Goal: Task Accomplishment & Management: Use online tool/utility

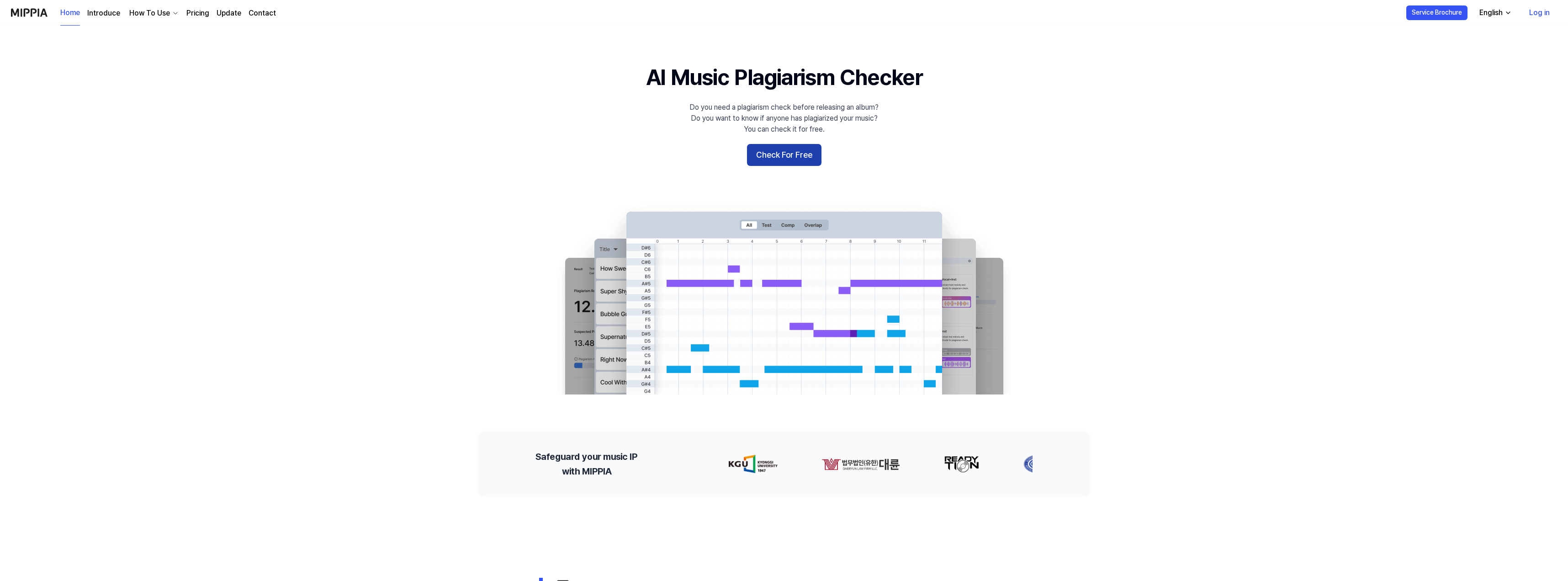
click at [786, 150] on button "Check For Free" at bounding box center [784, 155] width 74 height 22
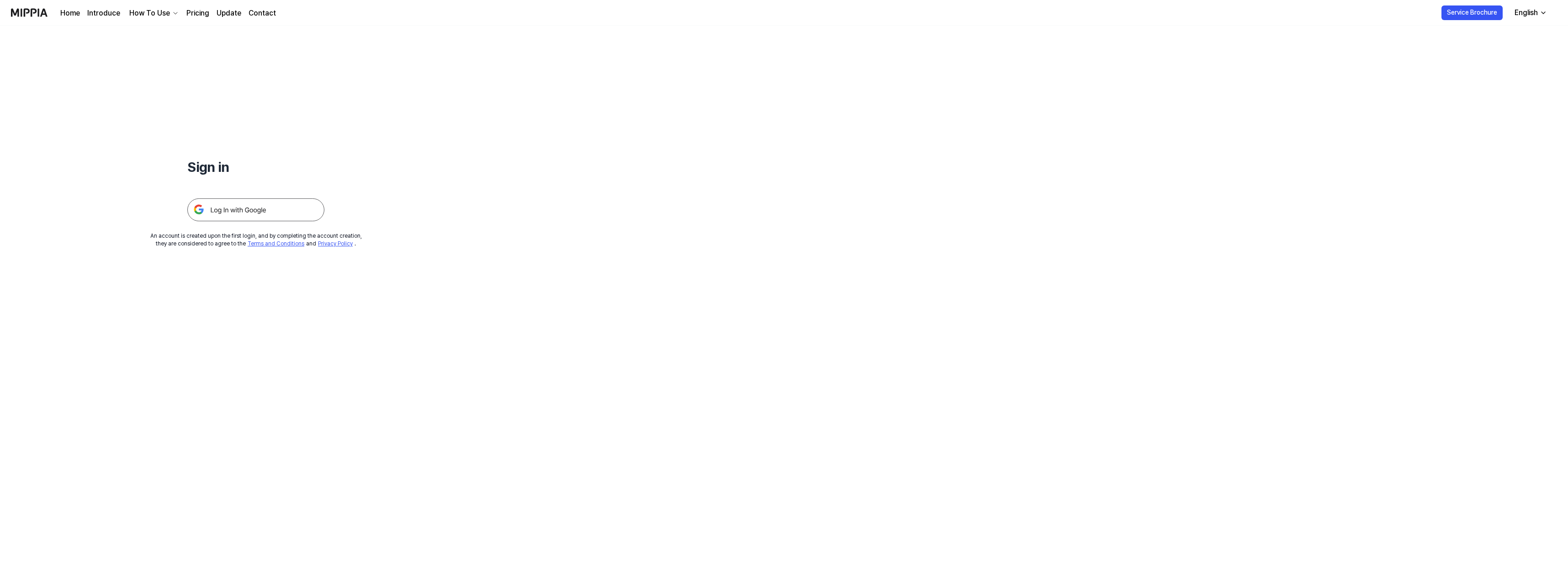
click at [286, 203] on img at bounding box center [256, 209] width 137 height 23
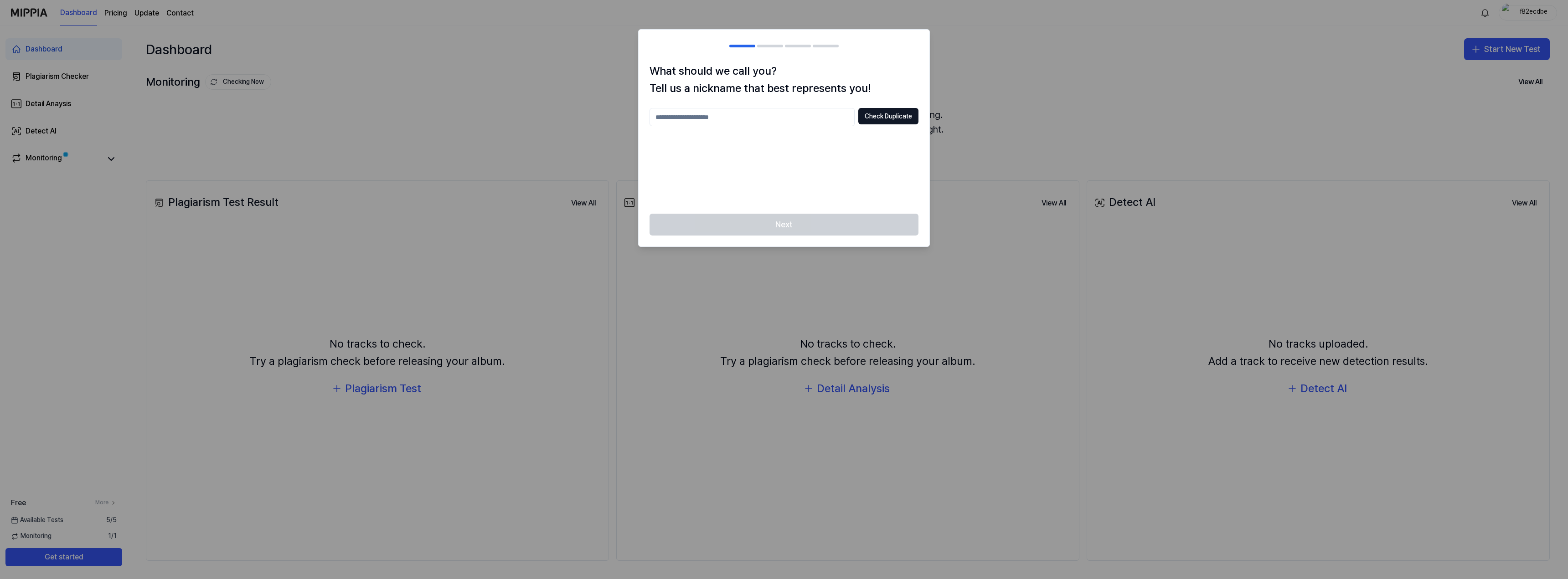
click at [736, 119] on input "text" at bounding box center [752, 117] width 205 height 18
click at [872, 119] on button "Check Duplicate" at bounding box center [888, 116] width 60 height 16
click at [711, 117] on input "****" at bounding box center [752, 117] width 205 height 18
type input "**********"
click at [887, 117] on button "Check Duplicate" at bounding box center [888, 116] width 60 height 16
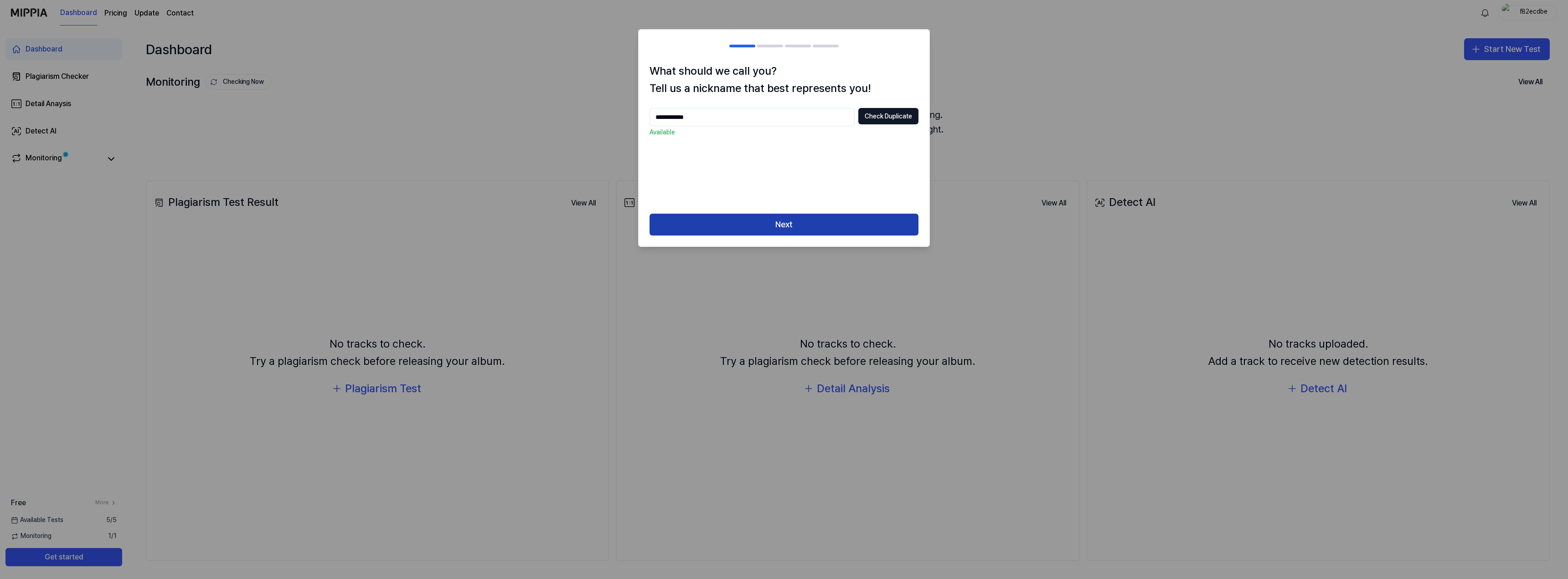
click at [814, 231] on button "Next" at bounding box center [784, 224] width 269 height 22
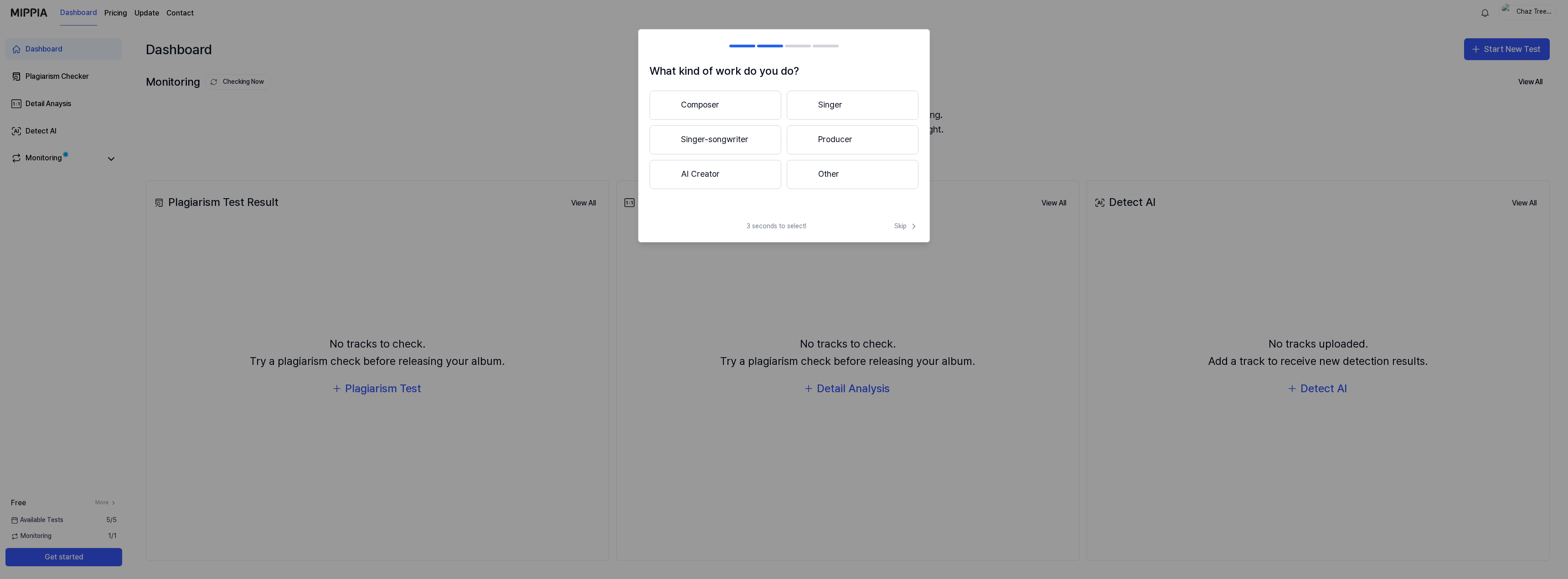
click at [749, 111] on button "Composer" at bounding box center [715, 105] width 131 height 29
click at [757, 109] on button "Composer" at bounding box center [715, 105] width 131 height 29
click at [747, 137] on button "Singer-songwriter" at bounding box center [715, 140] width 131 height 29
click at [809, 143] on div at bounding box center [805, 140] width 11 height 11
click at [768, 108] on button "Pop" at bounding box center [715, 105] width 131 height 29
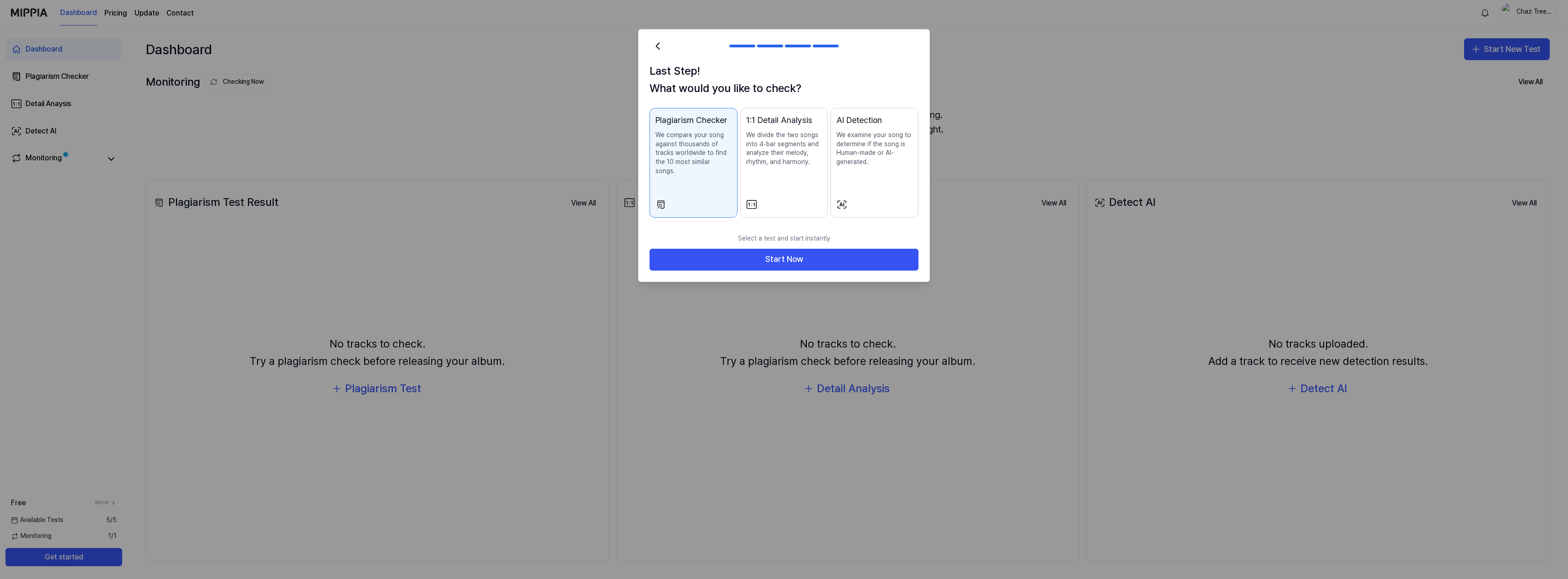
click at [783, 159] on p "We divide the two songs into 4-bar segments and analyze their melody, rhythm, a…" at bounding box center [784, 148] width 76 height 35
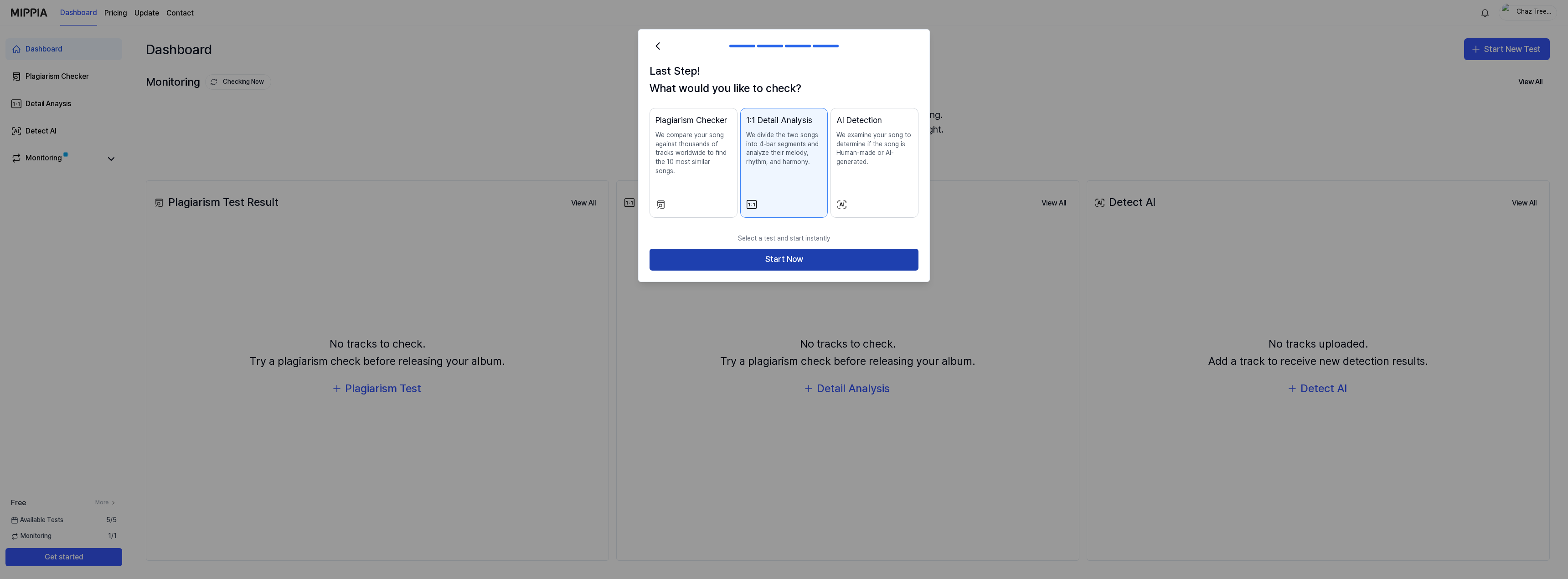
click at [782, 249] on button "Start Now" at bounding box center [784, 260] width 269 height 22
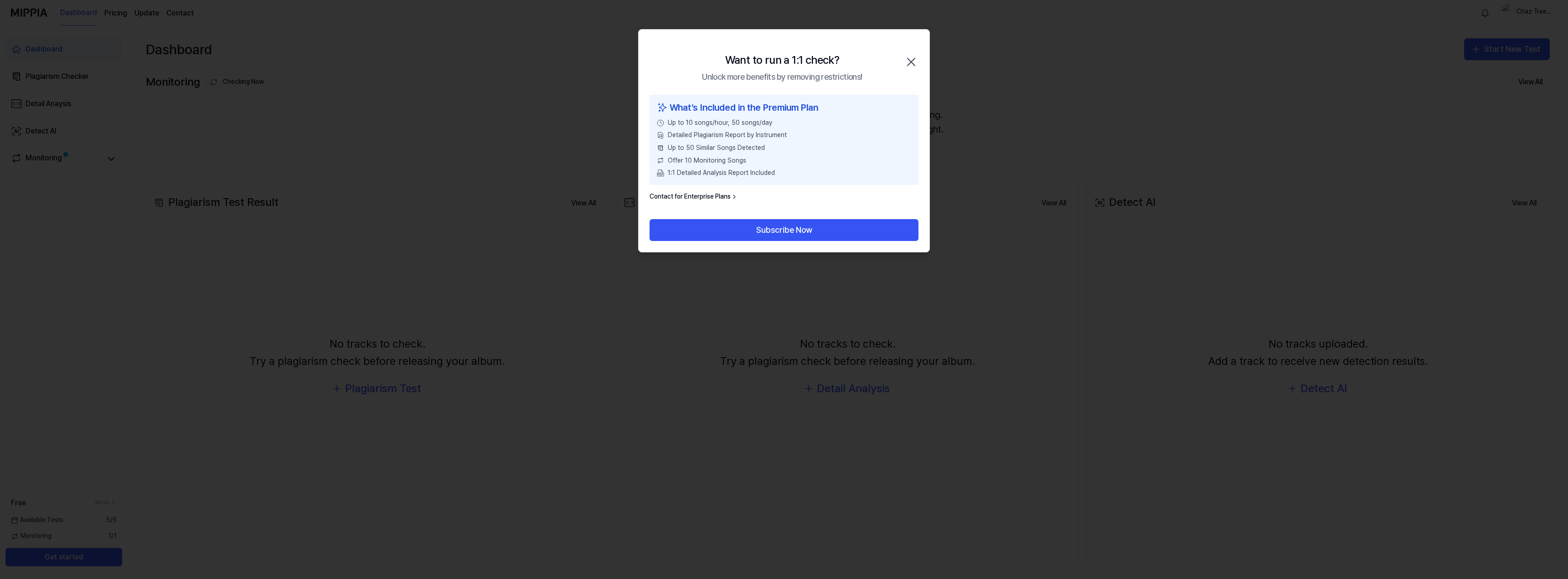
click at [915, 59] on icon "button" at bounding box center [911, 62] width 15 height 15
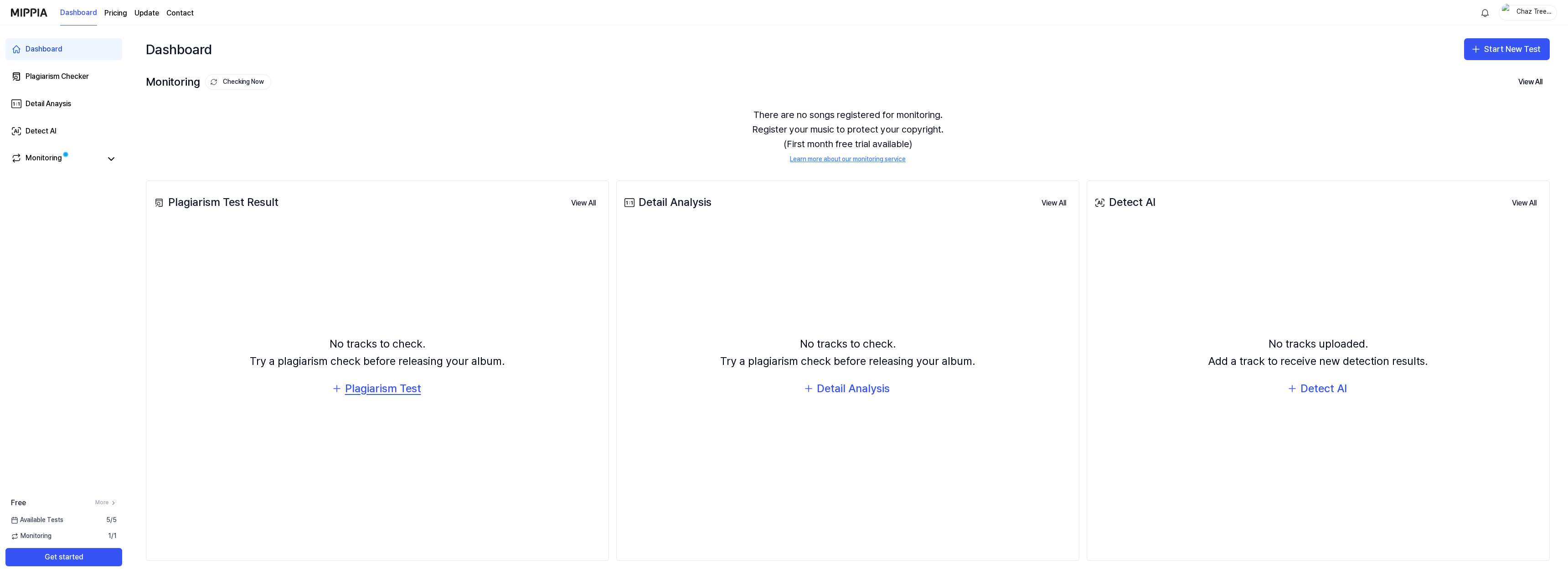
click at [394, 387] on div "Plagiarism Test" at bounding box center [383, 389] width 76 height 17
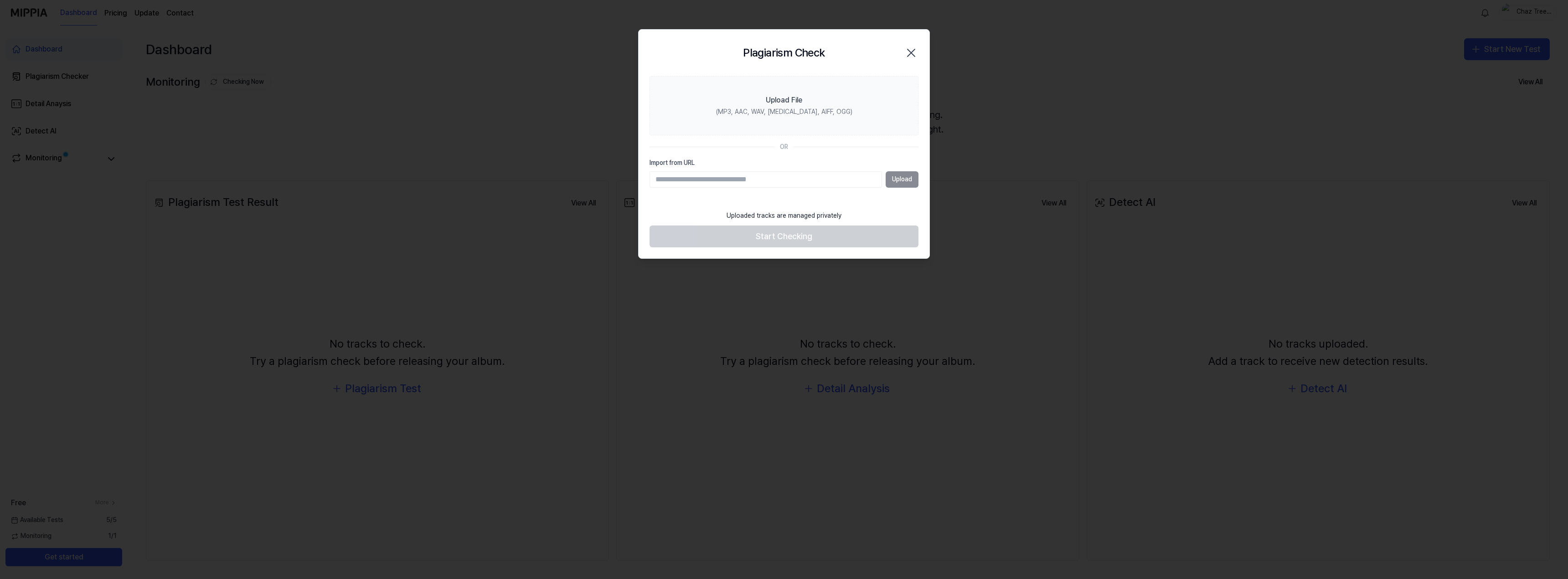
click at [909, 51] on icon "button" at bounding box center [911, 53] width 7 height 7
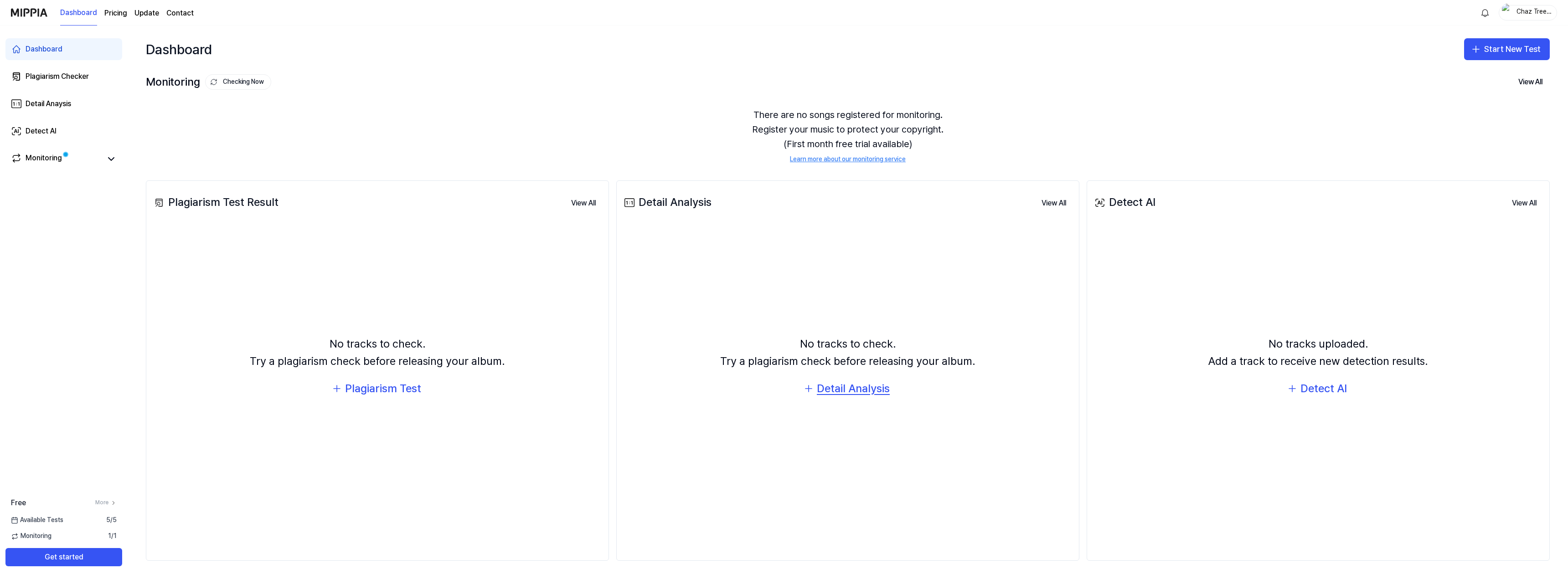
click at [863, 398] on button "Detail Analysis" at bounding box center [848, 389] width 102 height 22
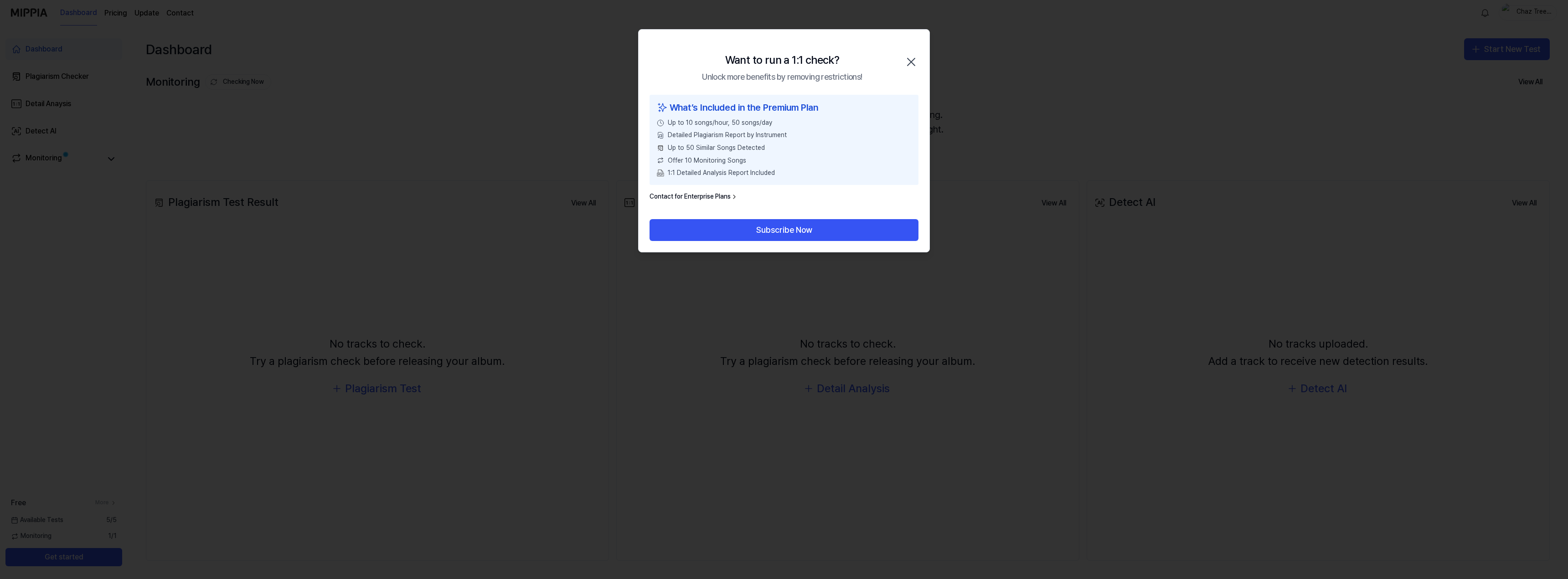
click at [914, 58] on icon "button" at bounding box center [911, 62] width 15 height 15
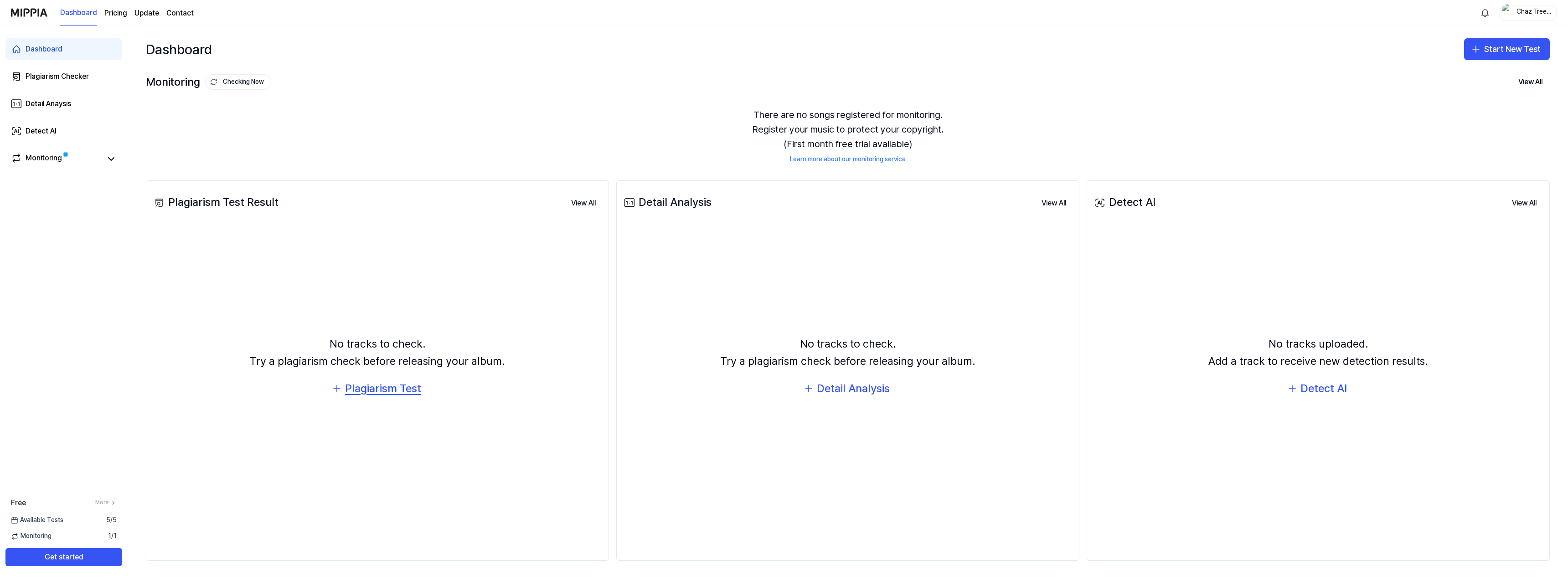
click at [396, 392] on div "Plagiarism Test" at bounding box center [383, 389] width 76 height 17
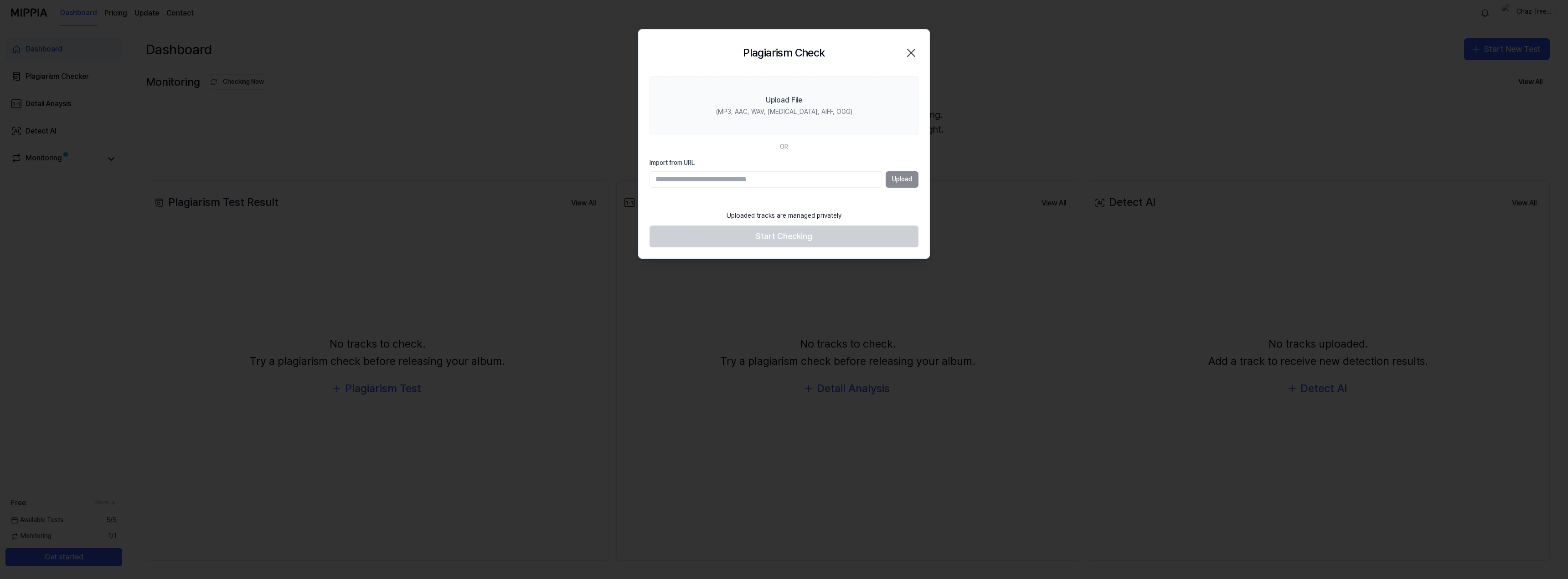
click at [902, 179] on div "Upload" at bounding box center [784, 179] width 269 height 16
click at [738, 185] on input "Import from URL" at bounding box center [766, 179] width 233 height 16
click at [705, 159] on label "Import from URL" at bounding box center [784, 163] width 269 height 9
click at [705, 172] on input "Import from URL" at bounding box center [766, 179] width 233 height 16
click at [796, 99] on div "Upload File" at bounding box center [784, 100] width 37 height 11
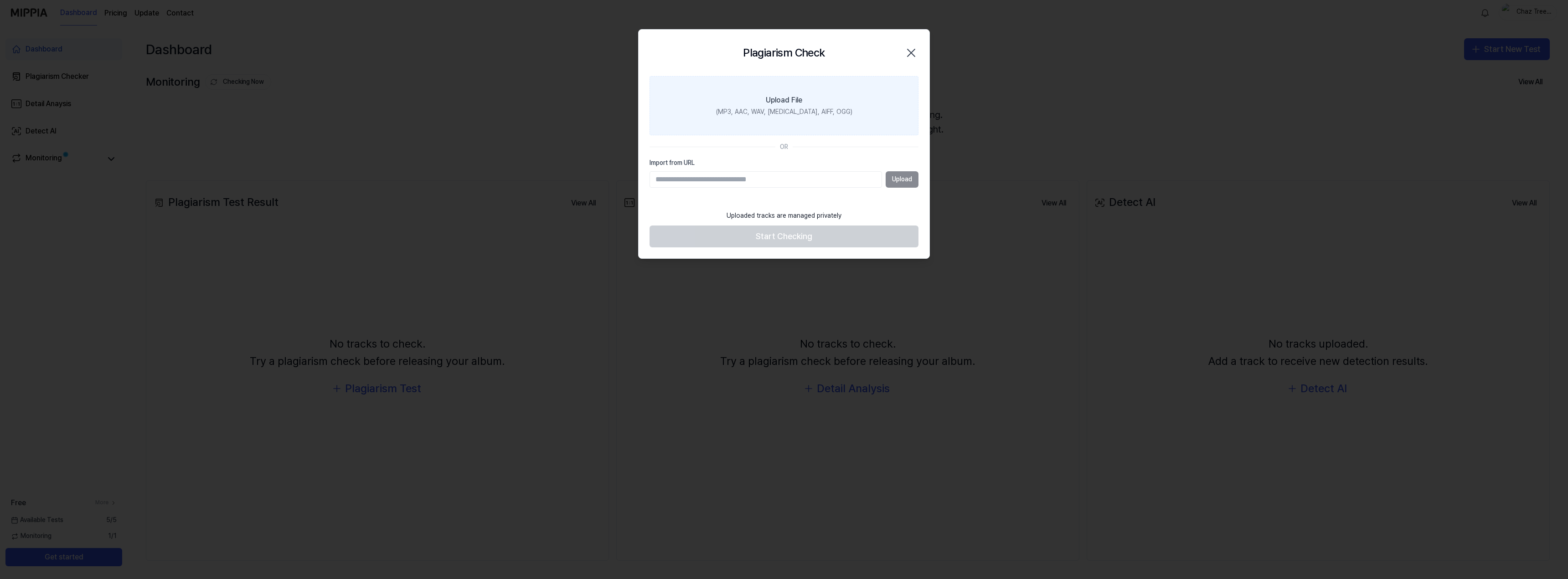
click at [0, 0] on input "Upload File (MP3, AAC, WAV, FLAC, AIFF, OGG)" at bounding box center [0, 0] width 0 height 0
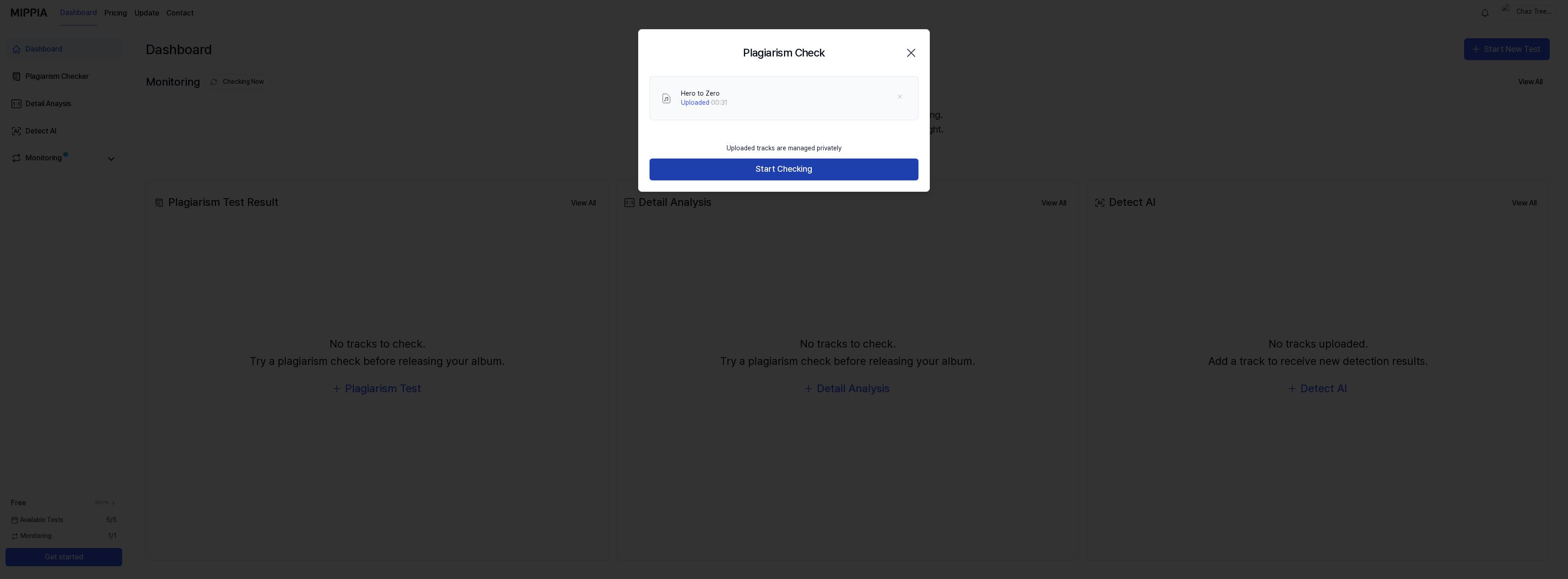
click at [790, 175] on button "Start Checking" at bounding box center [784, 170] width 269 height 22
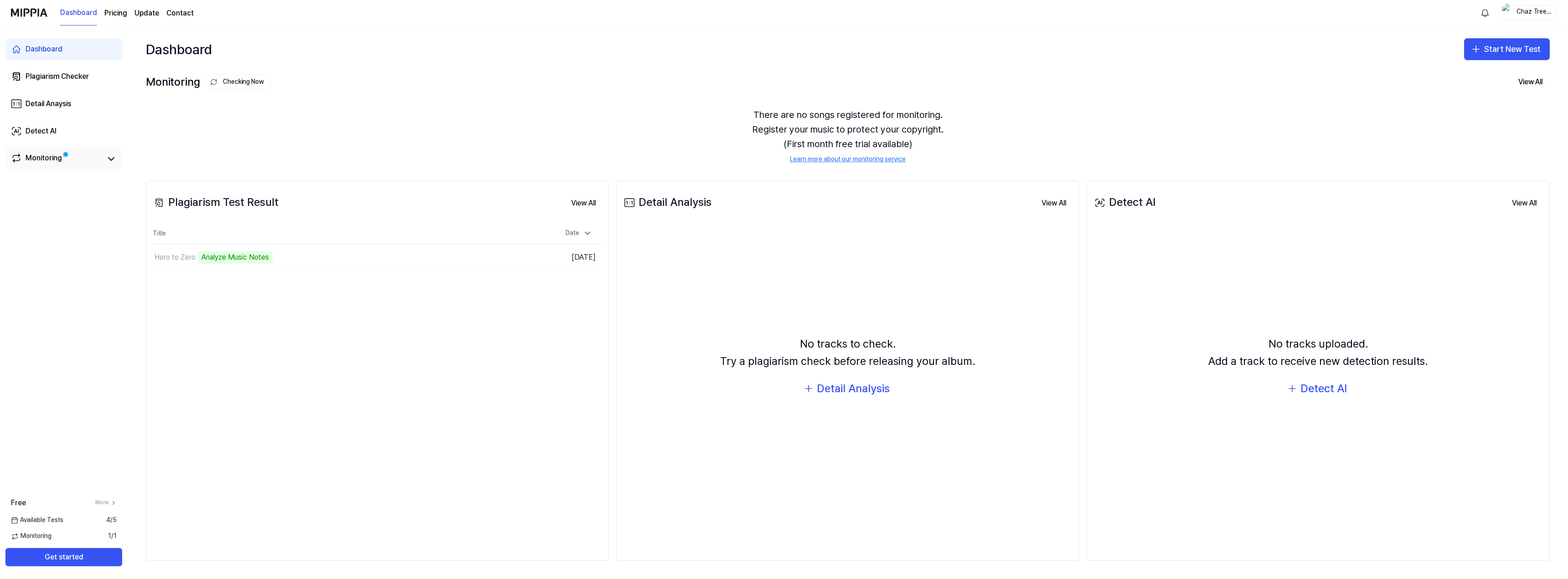
click at [61, 161] on link "Monitoring" at bounding box center [57, 159] width 91 height 13
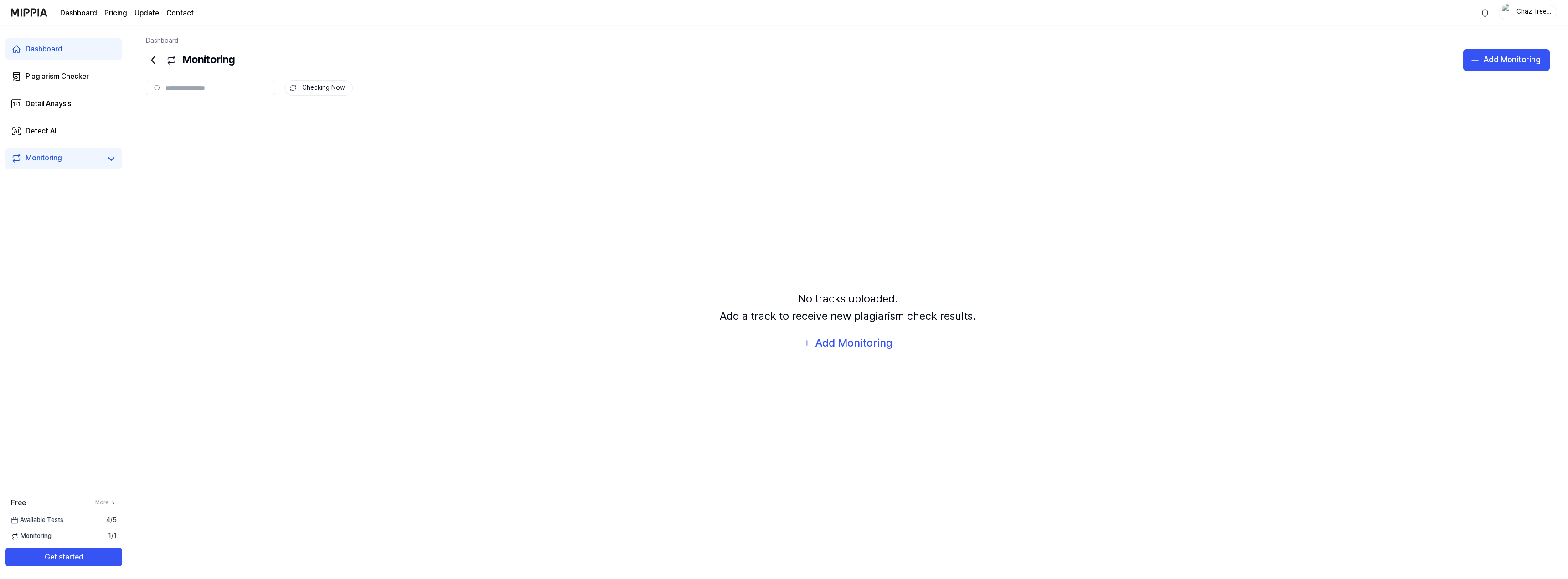
click at [63, 53] on link "Dashboard" at bounding box center [64, 49] width 117 height 22
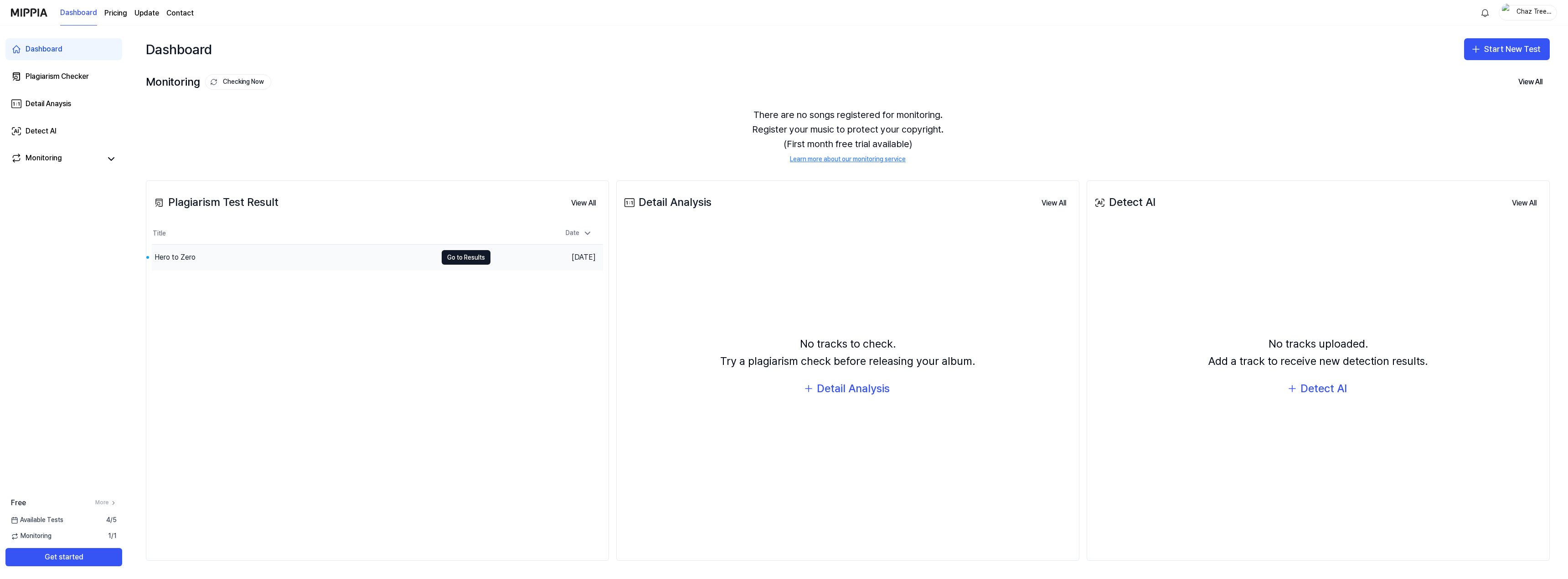
click at [188, 257] on div "Hero to Zero" at bounding box center [175, 257] width 41 height 11
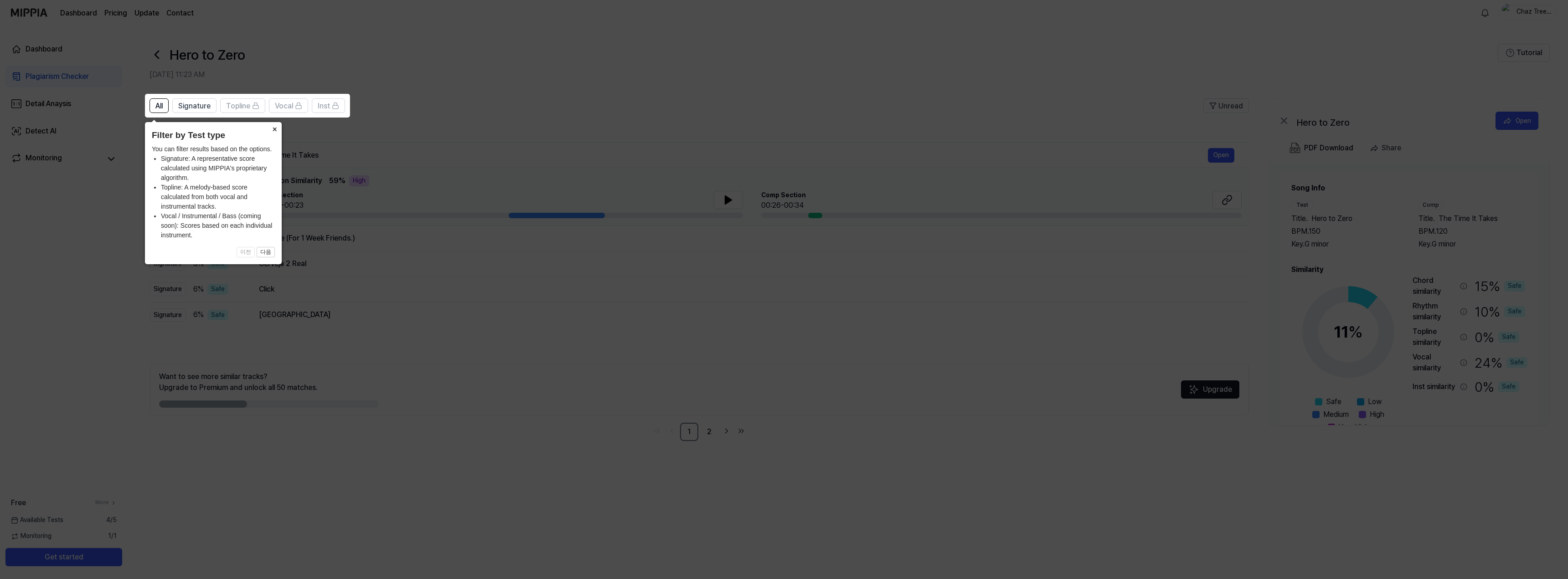
click at [272, 128] on button "×" at bounding box center [275, 128] width 15 height 13
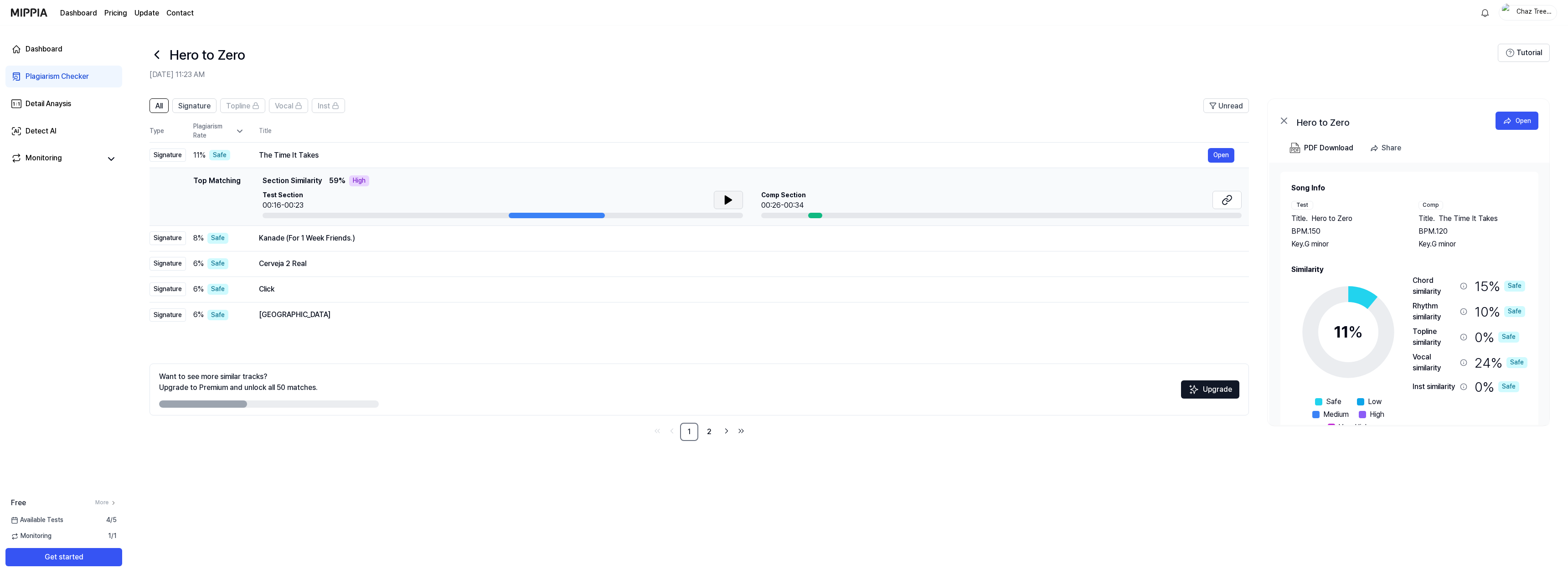
click at [735, 203] on button at bounding box center [729, 200] width 29 height 18
click at [523, 213] on div at bounding box center [557, 215] width 96 height 5
click at [298, 154] on div "The Time It Takes" at bounding box center [733, 155] width 949 height 11
click at [163, 157] on div "Signature" at bounding box center [168, 155] width 37 height 13
click at [408, 241] on div "Kanade (For 1 Week Friends.)" at bounding box center [733, 238] width 949 height 11
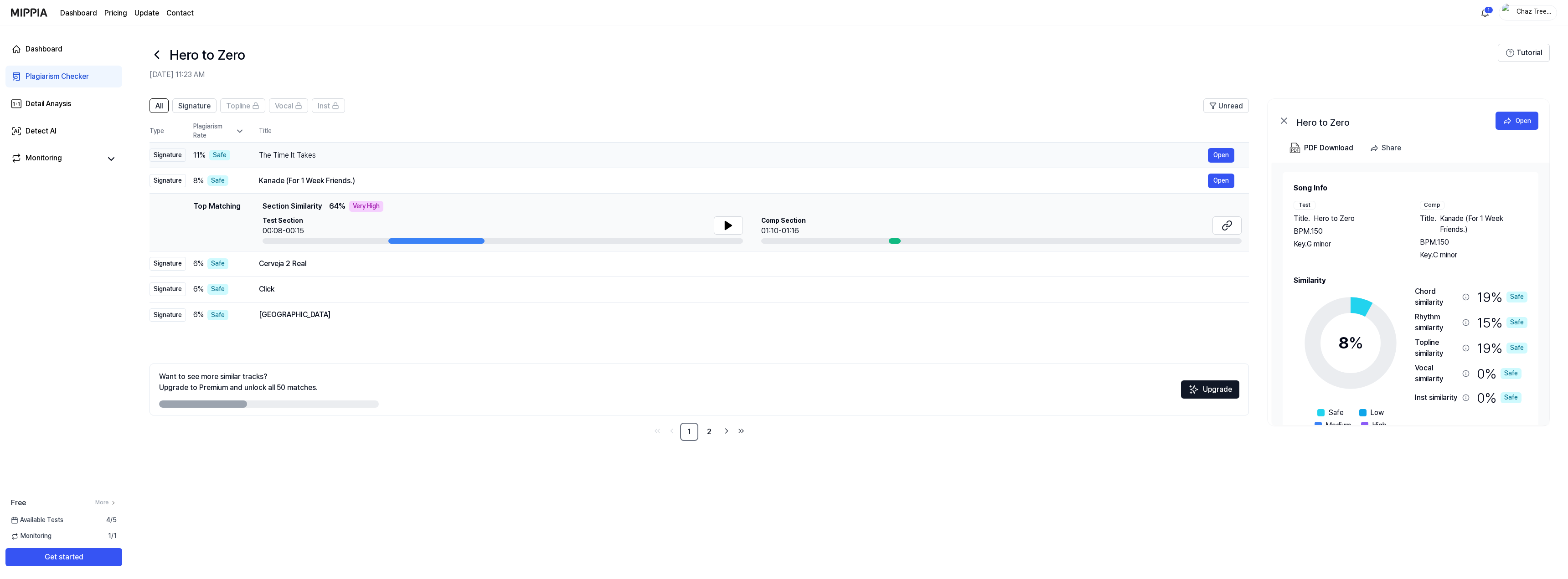
click at [407, 158] on div "The Time It Takes" at bounding box center [733, 155] width 949 height 11
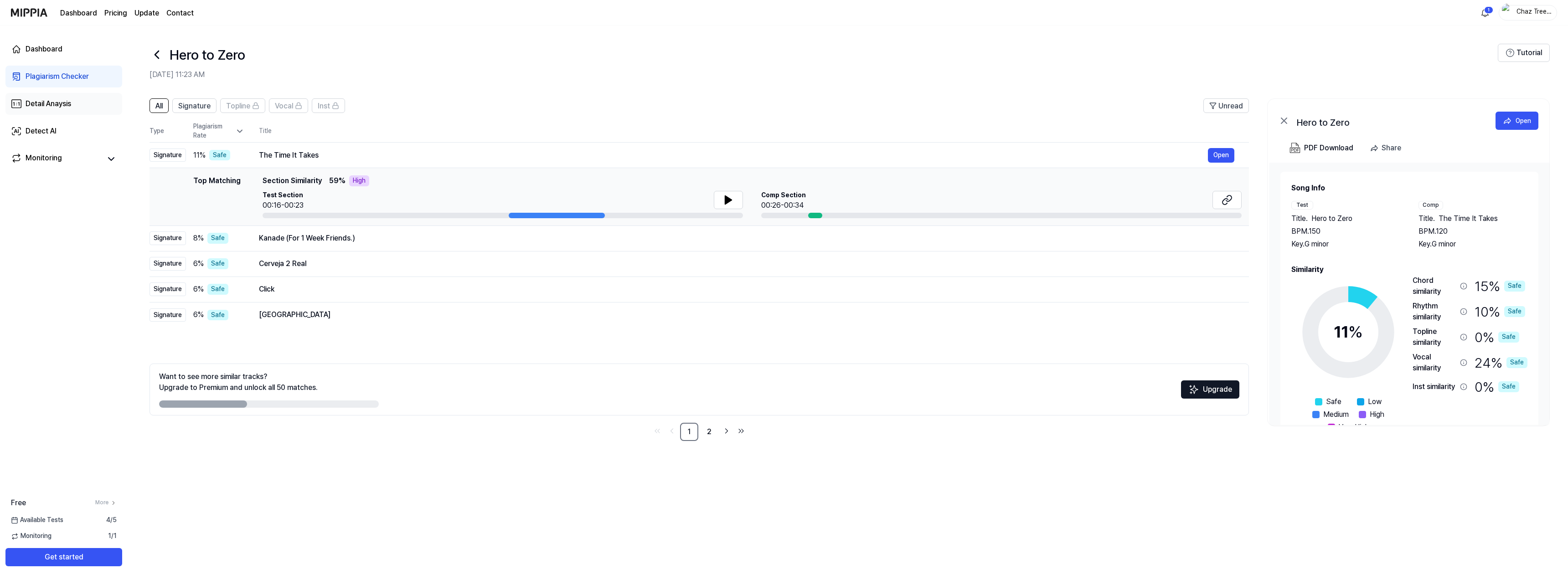
click at [51, 103] on div "Detail Anaysis" at bounding box center [48, 104] width 46 height 11
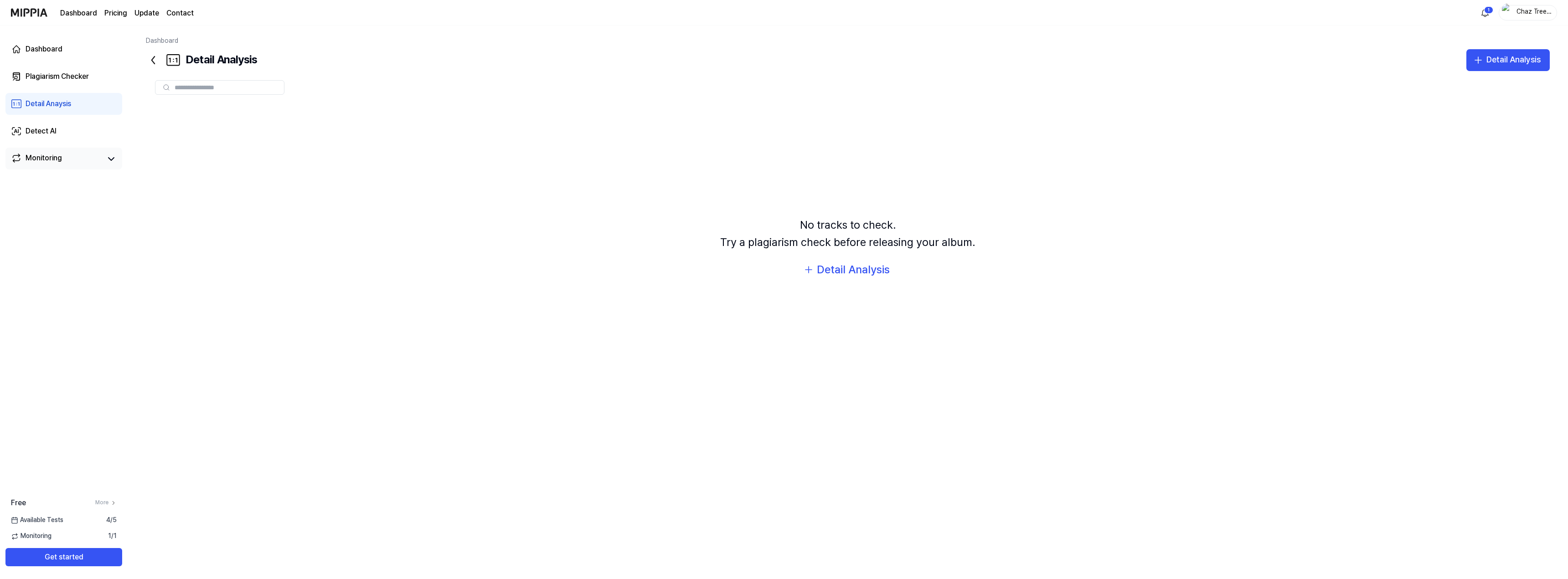
click at [82, 159] on link "Monitoring" at bounding box center [57, 159] width 91 height 13
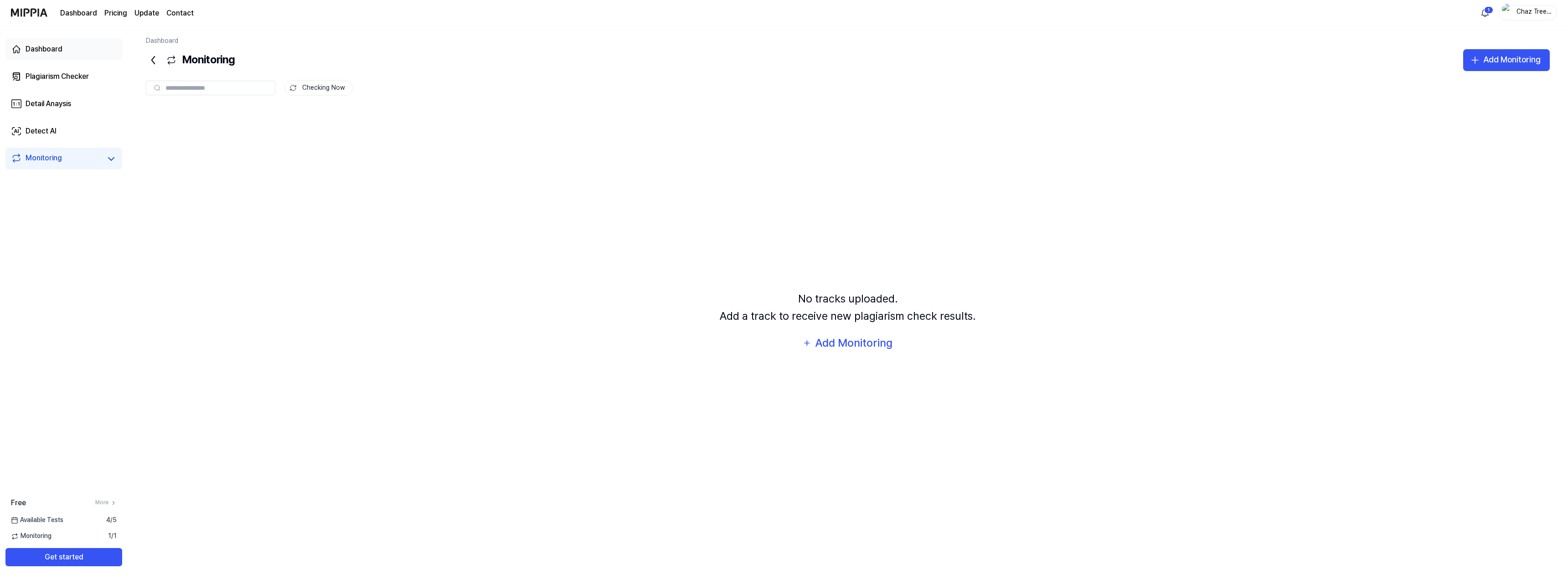
click at [65, 52] on link "Dashboard" at bounding box center [64, 49] width 117 height 22
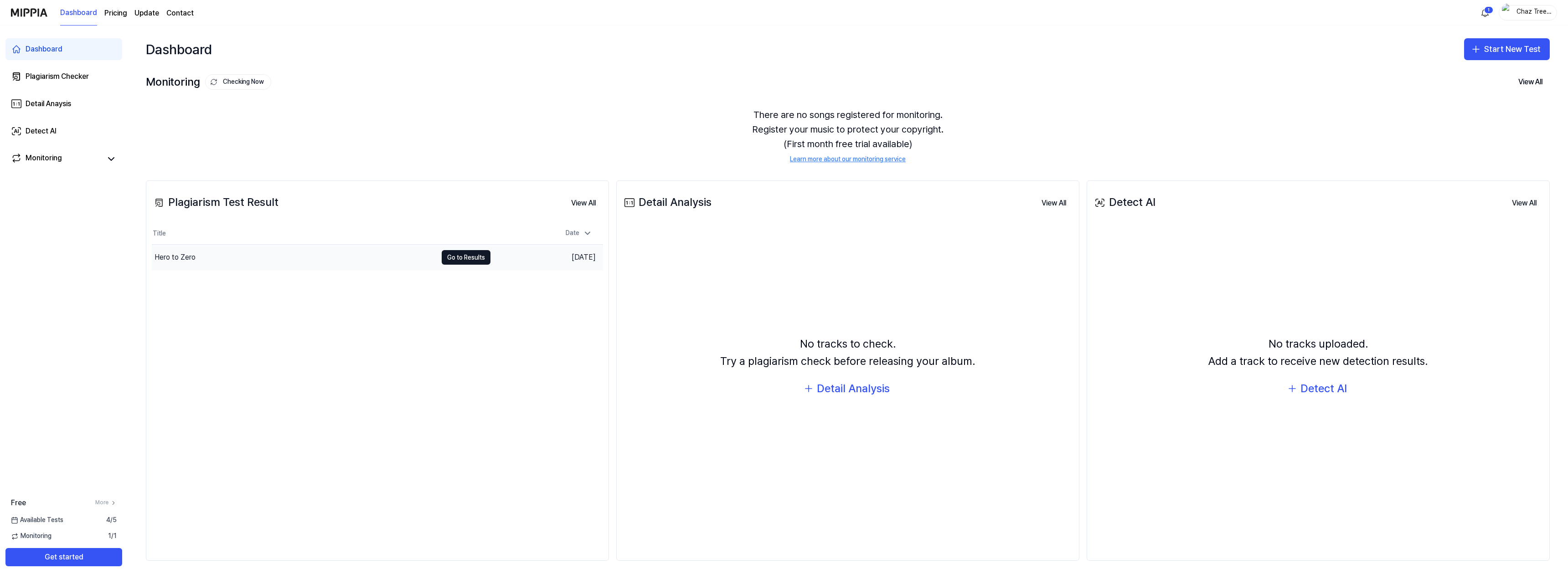
click at [393, 249] on div "Hero to Zero" at bounding box center [294, 257] width 285 height 26
